Goal: Transaction & Acquisition: Obtain resource

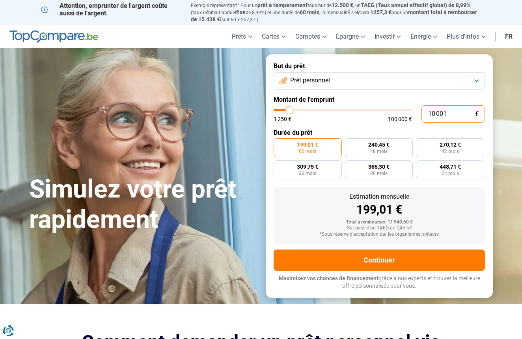
click at [458, 112] on input "10 001" at bounding box center [452, 113] width 63 height 17
type input "1 000"
type input "1250"
type input "10 000"
type input "10000"
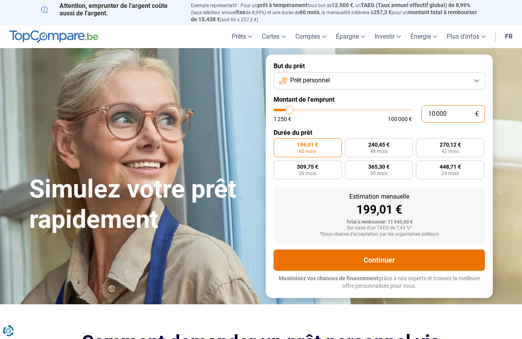
radio input "true"
click at [396, 256] on button "Continuer" at bounding box center [379, 260] width 211 height 21
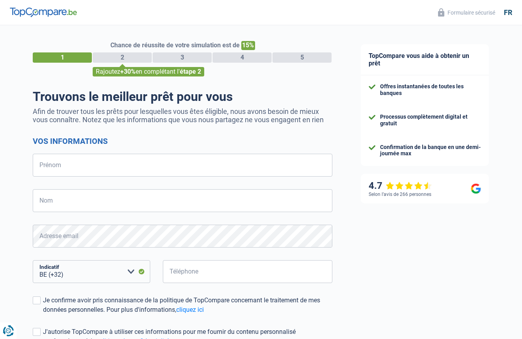
select select "32"
